Goal: Task Accomplishment & Management: Use online tool/utility

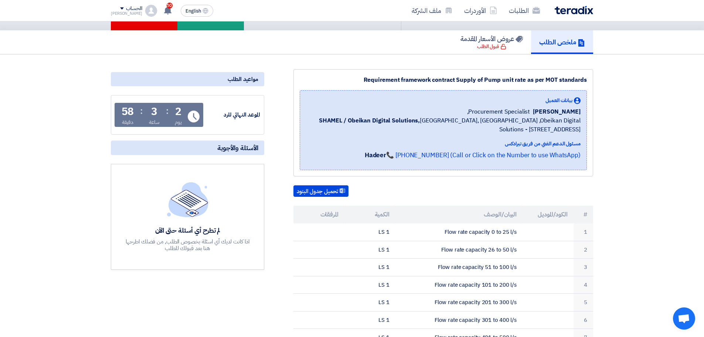
scroll to position [111, 0]
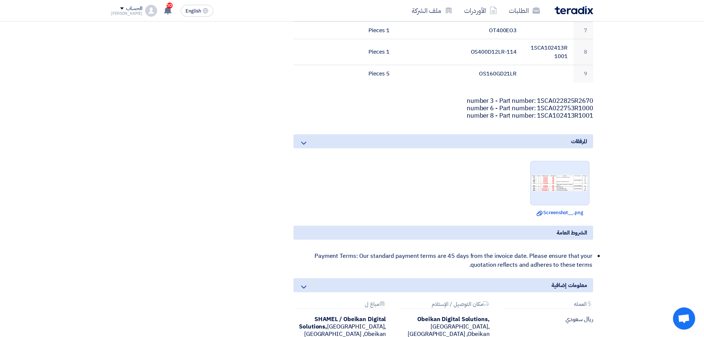
scroll to position [333, 0]
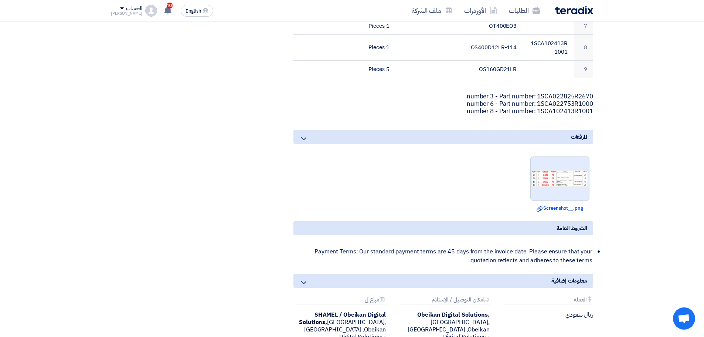
click at [551, 191] on div at bounding box center [559, 178] width 59 height 44
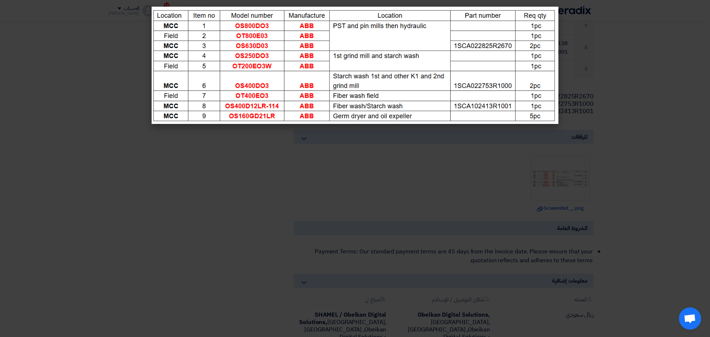
click at [404, 57] on img at bounding box center [355, 65] width 407 height 117
click at [370, 149] on modal-container at bounding box center [355, 168] width 710 height 337
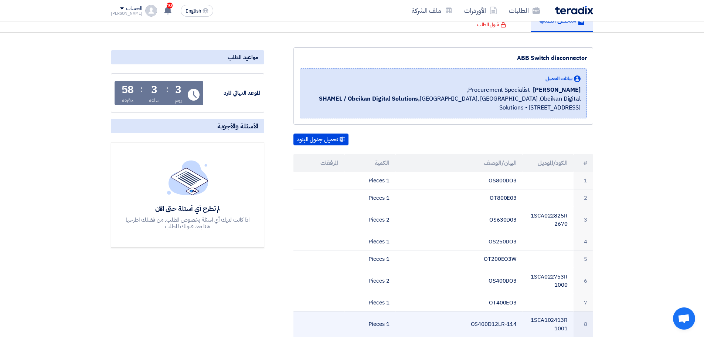
scroll to position [0, 0]
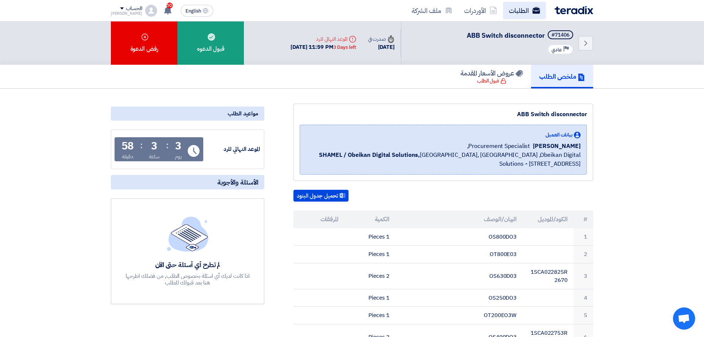
click at [527, 5] on link "الطلبات" at bounding box center [524, 10] width 43 height 17
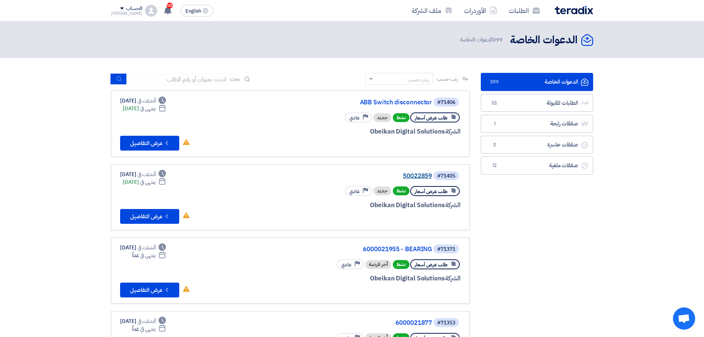
click at [418, 175] on link "50022859" at bounding box center [358, 176] width 148 height 7
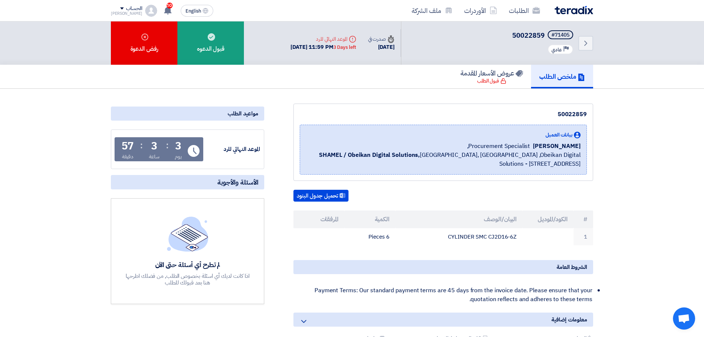
scroll to position [74, 0]
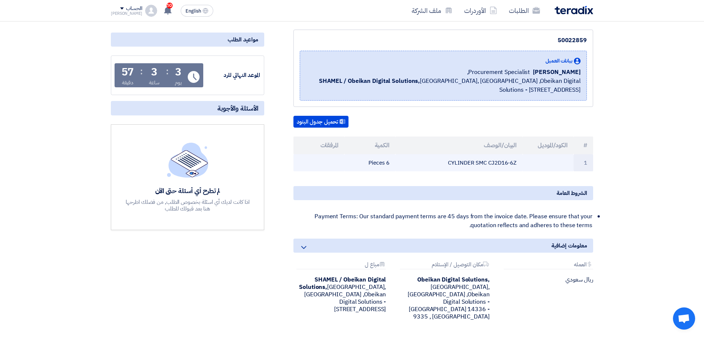
click at [463, 164] on td "CYLINDER SMC CJ2D16-6Z" at bounding box center [459, 162] width 128 height 17
copy tr "CYLINDER SMC CJ2D16-6Z"
